Goal: Find specific page/section: Find specific page/section

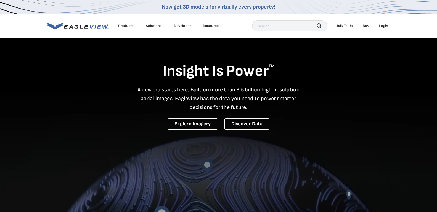
click at [383, 26] on div "Login" at bounding box center [383, 25] width 9 height 5
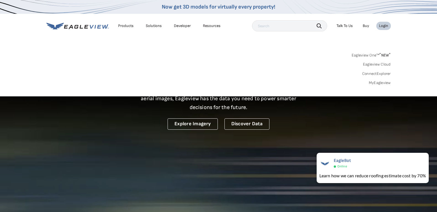
click at [383, 26] on div "Login" at bounding box center [383, 25] width 9 height 5
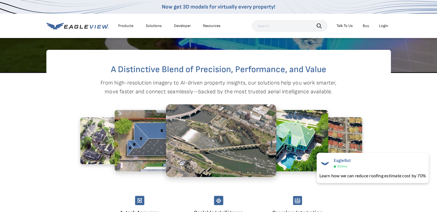
scroll to position [110, 0]
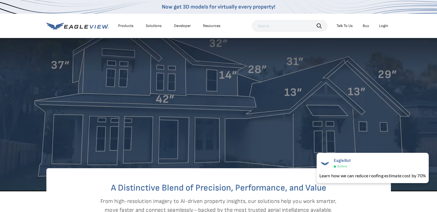
click at [381, 26] on div "Login" at bounding box center [383, 25] width 9 height 5
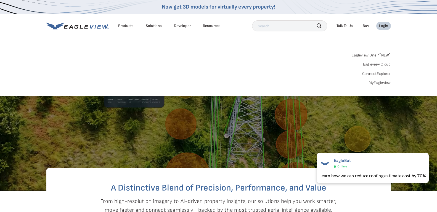
click at [381, 26] on div "Login" at bounding box center [383, 25] width 9 height 5
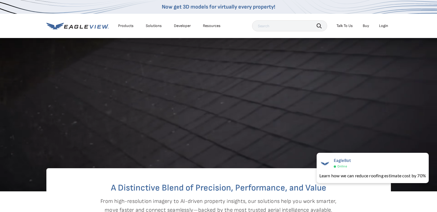
click at [381, 26] on div "Login" at bounding box center [383, 25] width 9 height 5
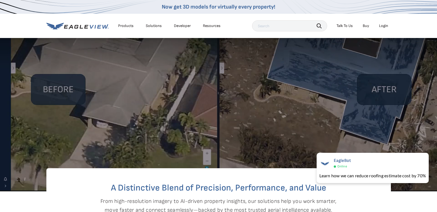
click at [286, 26] on input "text" at bounding box center [289, 25] width 75 height 11
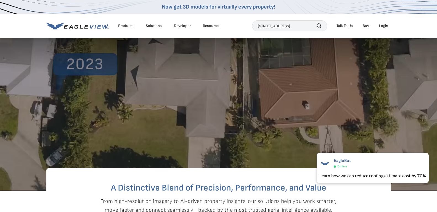
type input "7665 Saxeborough dr"
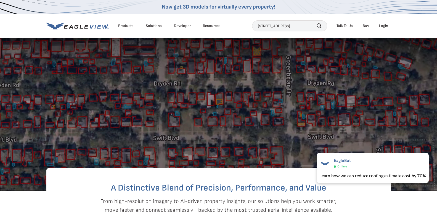
click at [318, 26] on icon "button" at bounding box center [319, 25] width 5 height 5
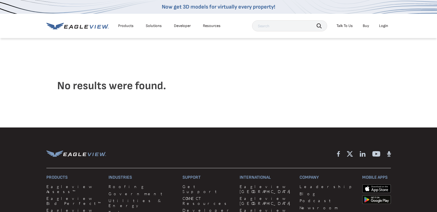
click at [385, 28] on div "Login" at bounding box center [383, 25] width 9 height 5
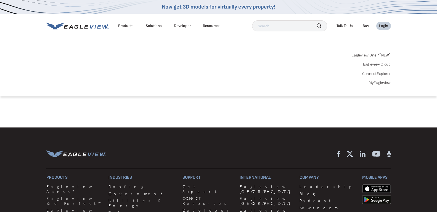
click at [385, 28] on div "Login" at bounding box center [383, 25] width 9 height 5
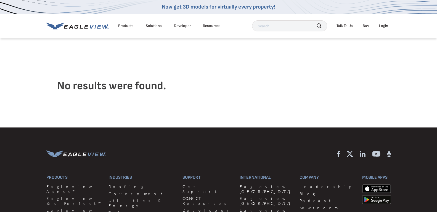
click at [89, 29] on icon at bounding box center [77, 26] width 62 height 7
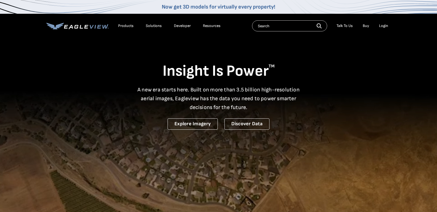
click at [386, 24] on div "Login" at bounding box center [383, 25] width 9 height 5
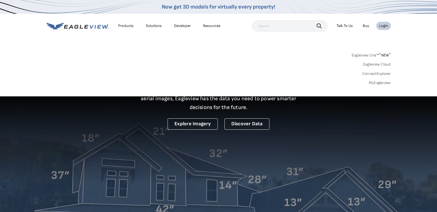
click at [386, 24] on div "Login" at bounding box center [383, 25] width 9 height 5
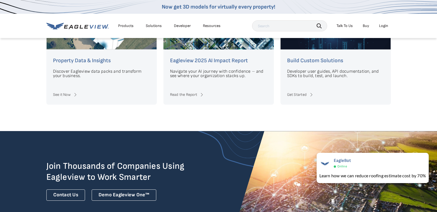
scroll to position [1269, 0]
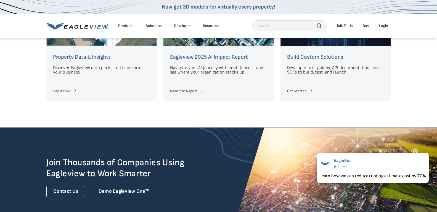
click at [384, 26] on div "Login" at bounding box center [383, 25] width 9 height 5
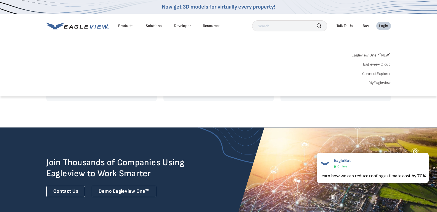
click at [384, 83] on link "MyEagleview" at bounding box center [380, 83] width 22 height 5
